Goal: Task Accomplishment & Management: Manage account settings

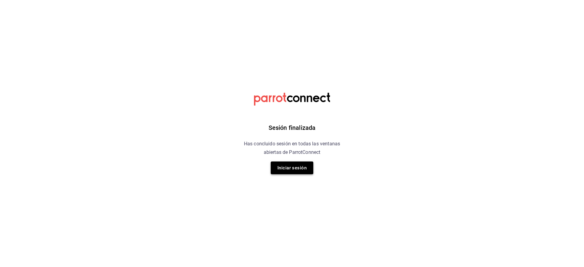
click at [296, 166] on button "Iniciar sesión" at bounding box center [292, 167] width 43 height 13
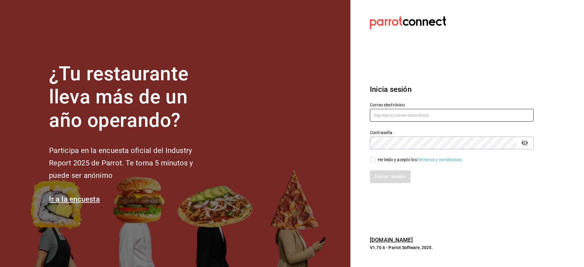
type input "multiuser@pickup.com"
click at [414, 114] on input "multiuser@pickup.com" at bounding box center [452, 115] width 164 height 13
click at [369, 158] on div "He leído y acepto los Términos y condiciones." at bounding box center [447, 156] width 171 height 14
click at [372, 159] on input "He leído y acepto los Términos y condiciones." at bounding box center [372, 159] width 5 height 5
checkbox input "true"
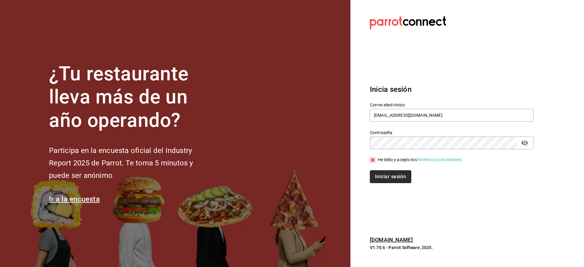
click at [396, 176] on button "Iniciar sesión" at bounding box center [390, 176] width 41 height 13
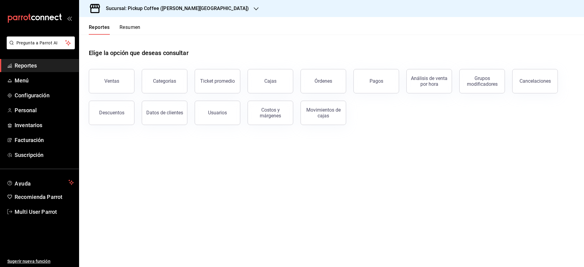
click at [132, 12] on div "Sucursal: Pickup Coffee ([PERSON_NAME][GEOGRAPHIC_DATA])" at bounding box center [172, 8] width 177 height 17
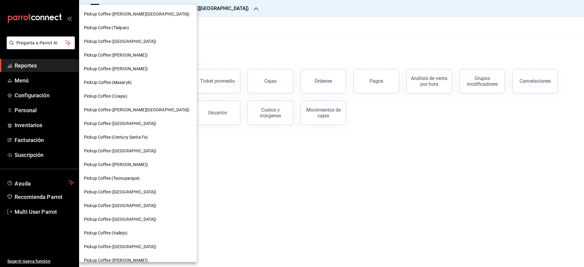
click at [214, 26] on div at bounding box center [292, 133] width 584 height 267
click at [130, 29] on div "Pickup Coffee (Tlalpan)" at bounding box center [138, 28] width 108 height 6
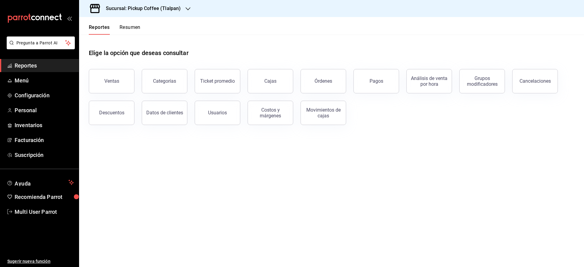
click at [130, 28] on button "Resumen" at bounding box center [129, 29] width 21 height 10
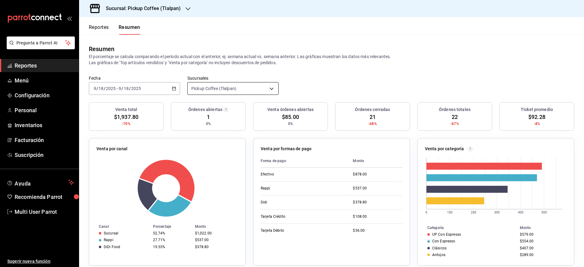
click at [268, 88] on body "Pregunta a Parrot AI Reportes Menú Configuración Personal Inventarios Facturaci…" at bounding box center [292, 133] width 584 height 267
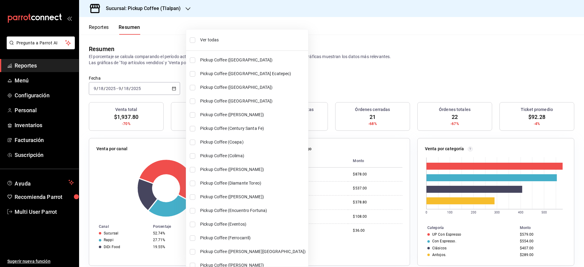
click at [194, 39] on input "checkbox" at bounding box center [192, 39] width 5 height 5
checkbox input "true"
type input "[object Object],[object Object],[object Object],[object Object],[object Object]…"
checkbox input "true"
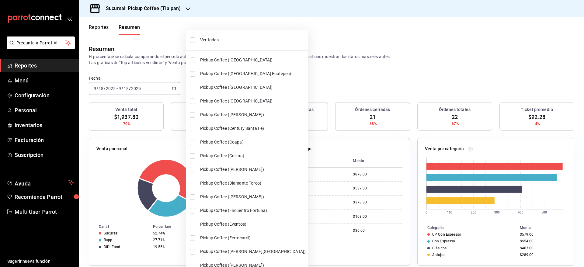
checkbox input "true"
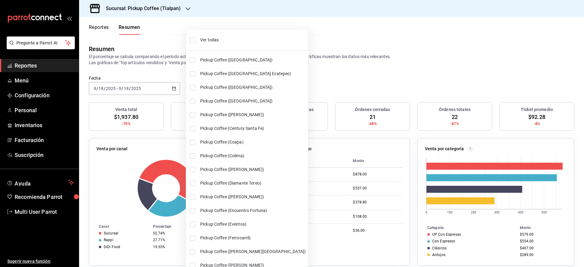
checkbox input "true"
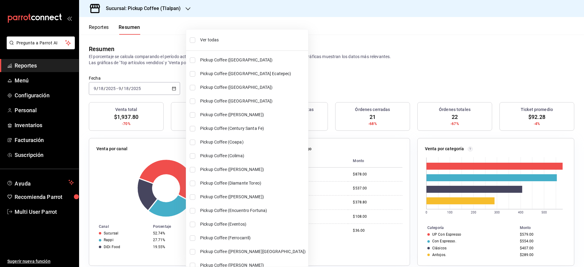
checkbox input "true"
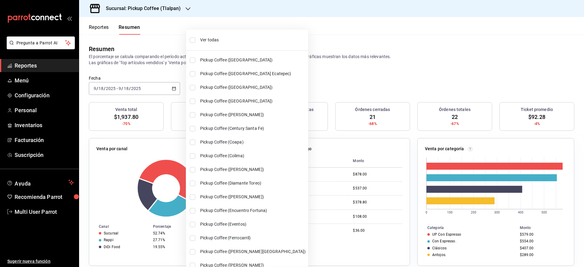
checkbox input "true"
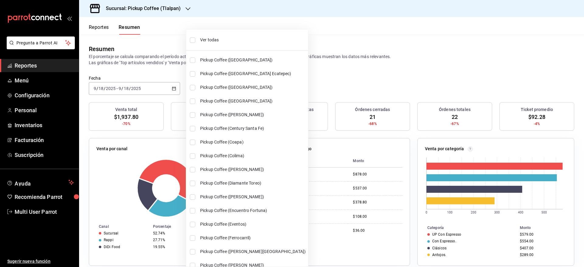
checkbox input "true"
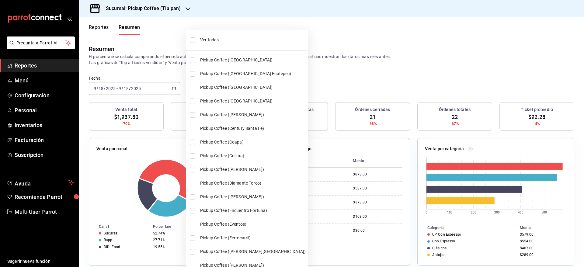
checkbox input "true"
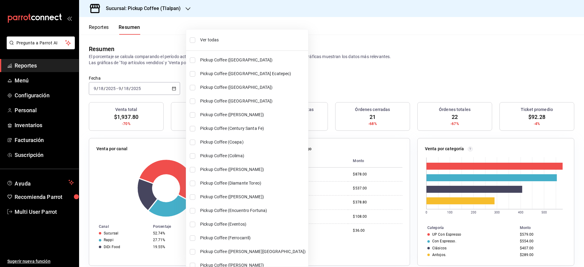
checkbox input "true"
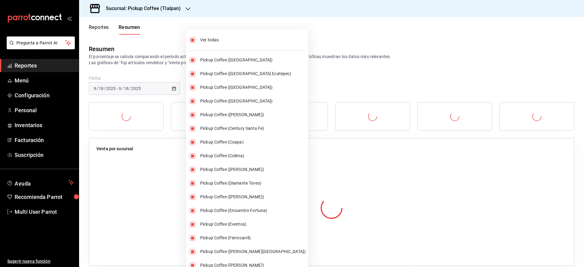
click at [336, 61] on div at bounding box center [292, 133] width 584 height 267
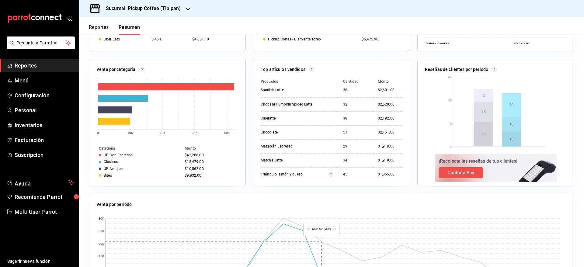
scroll to position [413, 0]
